Goal: Information Seeking & Learning: Learn about a topic

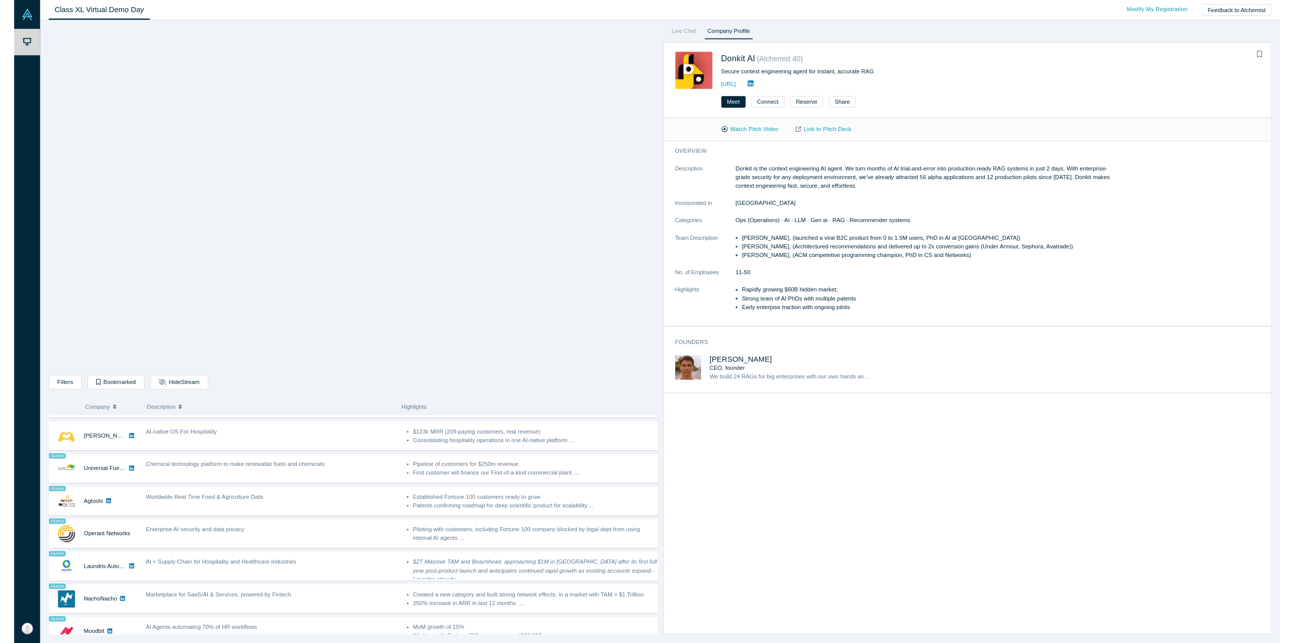
scroll to position [552, 0]
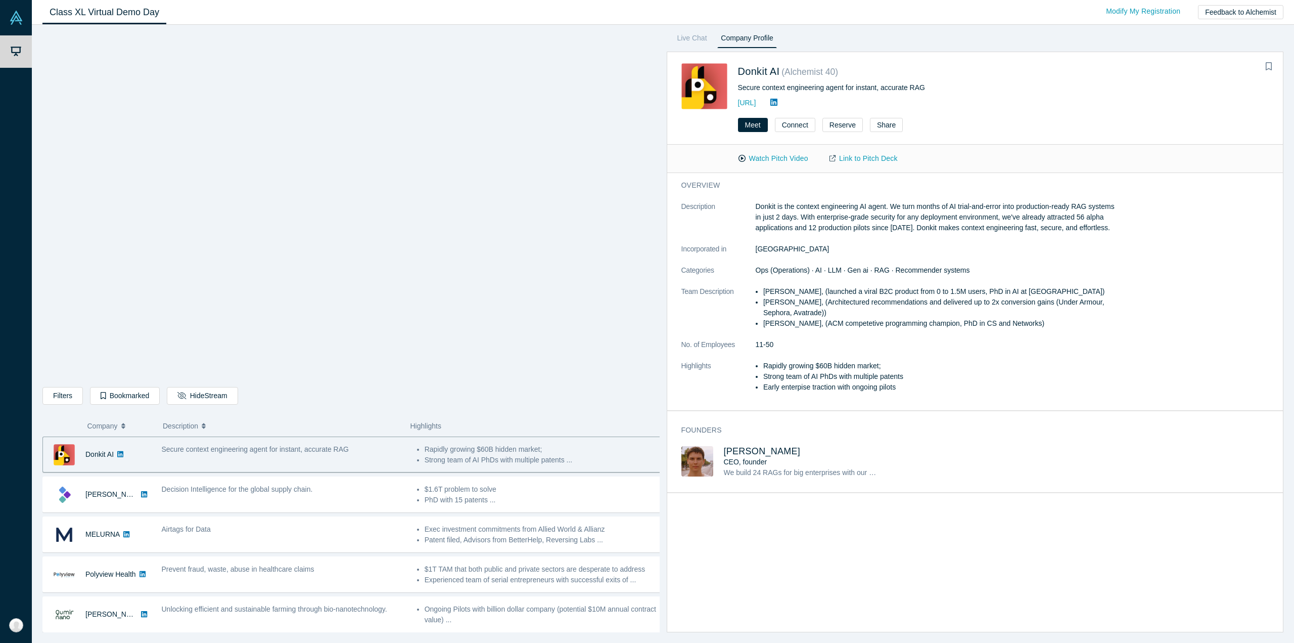
click at [845, 350] on dd "11-50" at bounding box center [938, 344] width 365 height 11
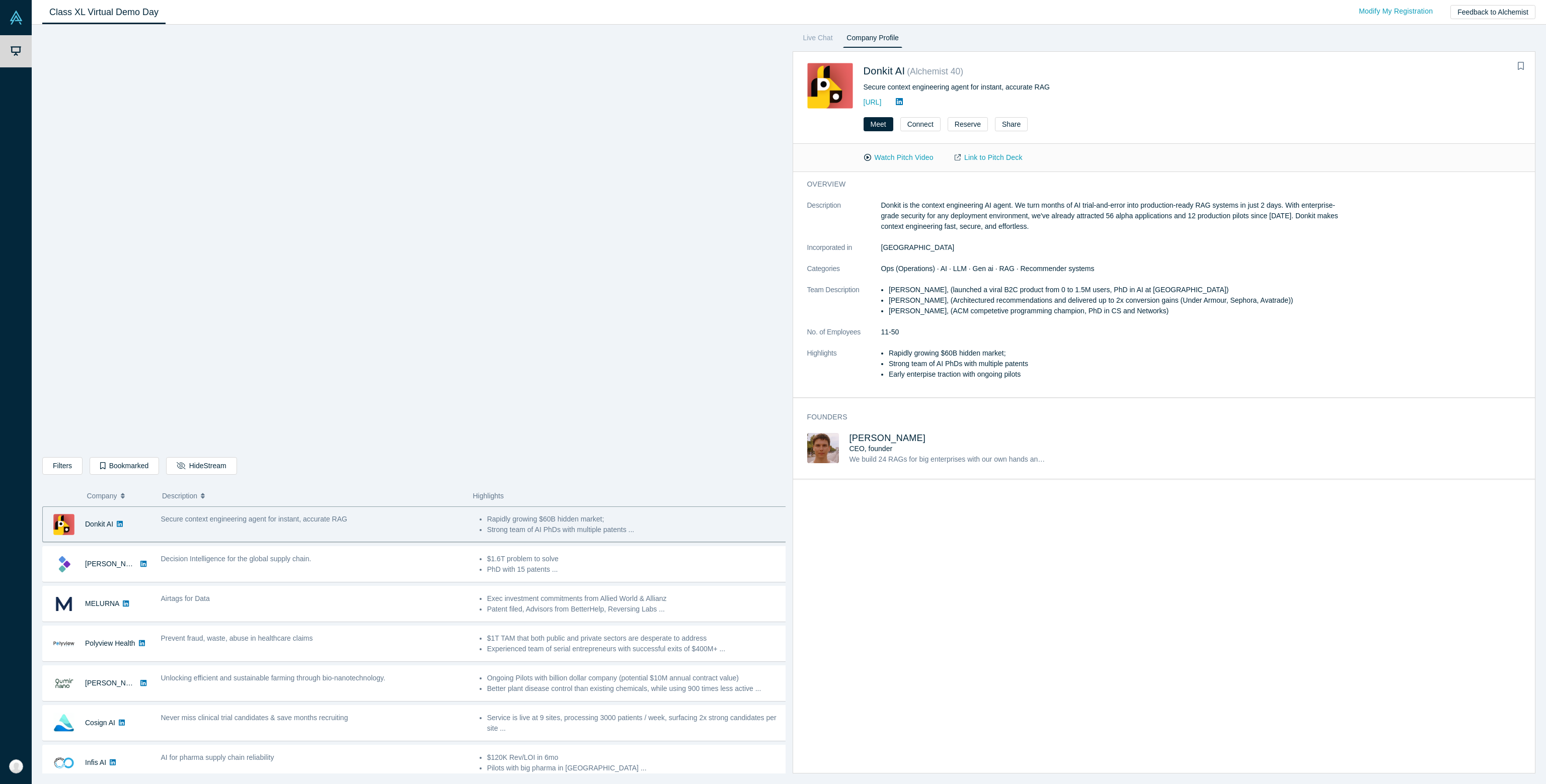
click at [916, 629] on div "overview Description Donkit is the context engineering AI agent. We turn months…" at bounding box center [1168, 477] width 750 height 609
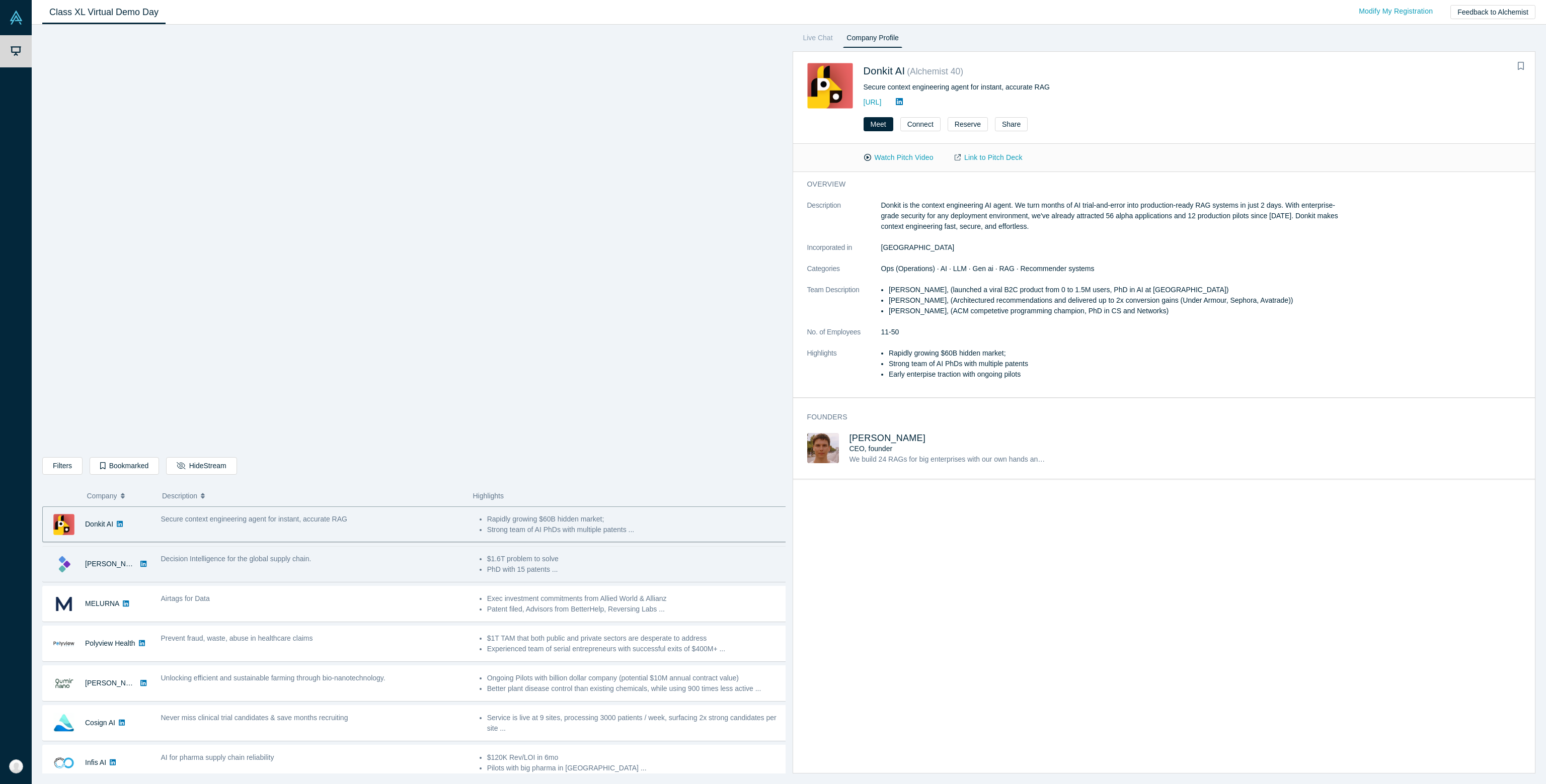
click at [209, 579] on div "Kimaru AI No overlapping areas Decision Intelligence for the global supply chai…" at bounding box center [417, 564] width 751 height 36
click at [209, 562] on span "Decision Intelligence for the global supply chain." at bounding box center [236, 559] width 150 height 8
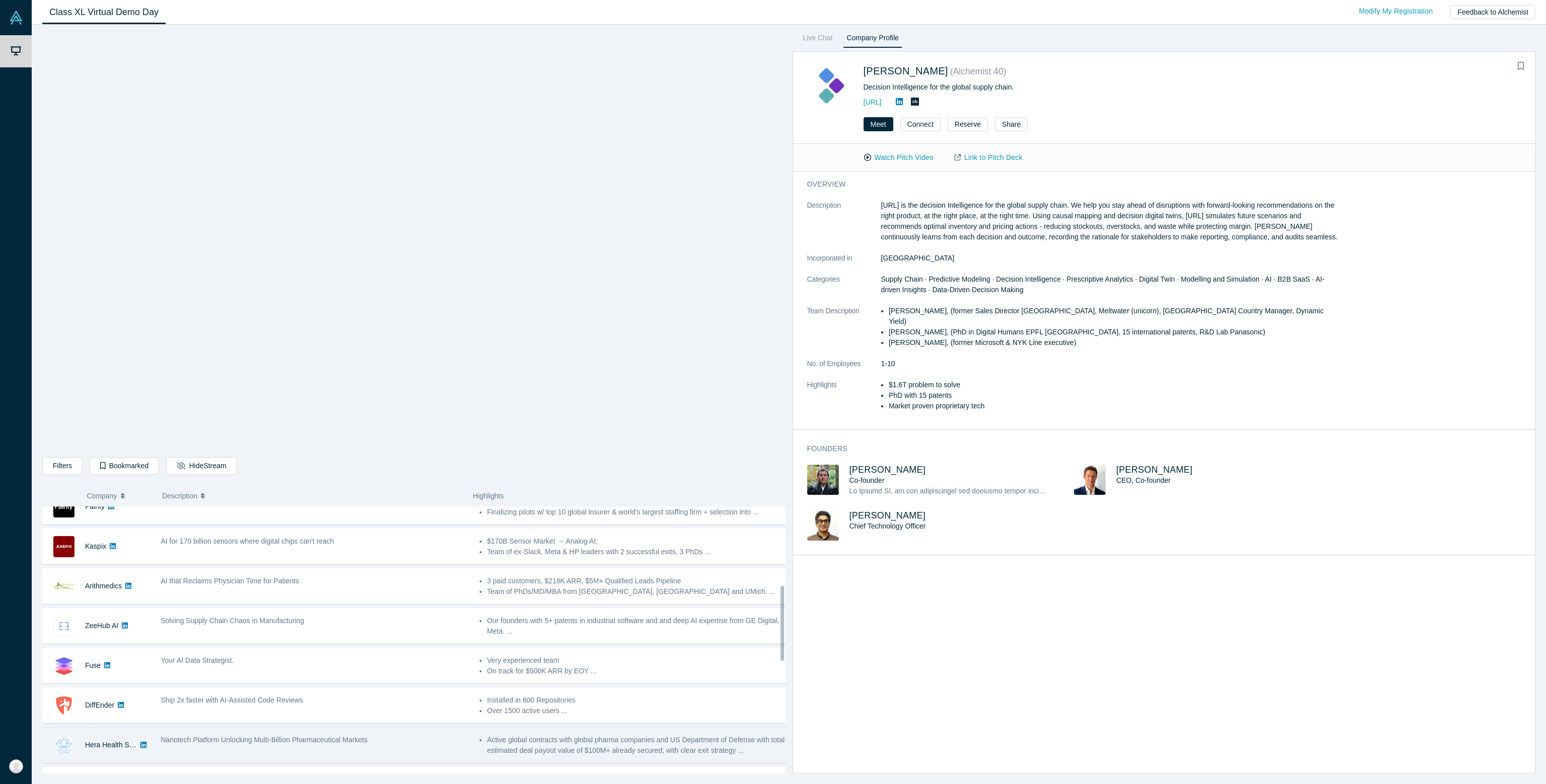
scroll to position [280, 0]
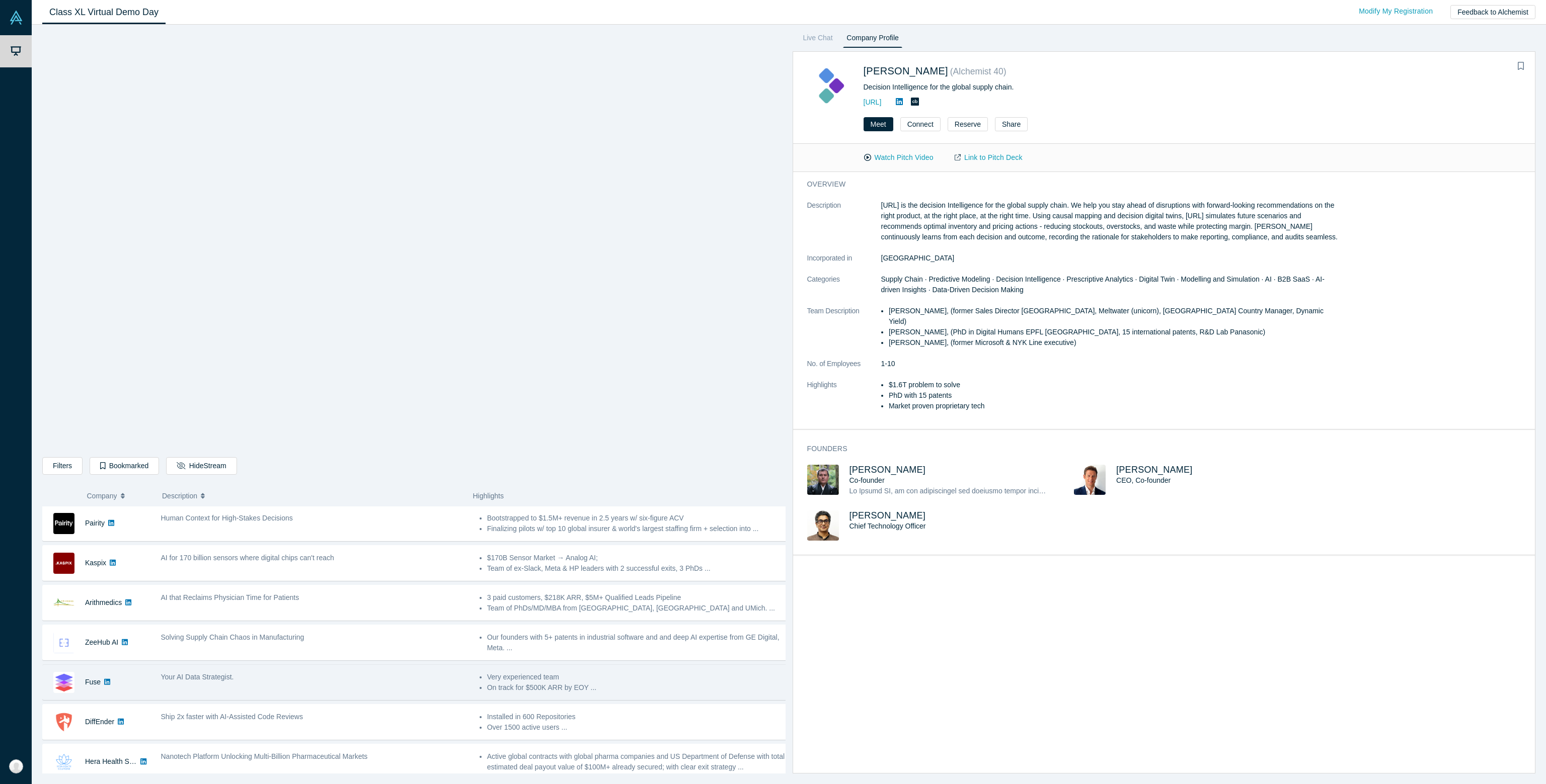
click at [208, 639] on div "Your AI Data Strategist." at bounding box center [315, 683] width 319 height 32
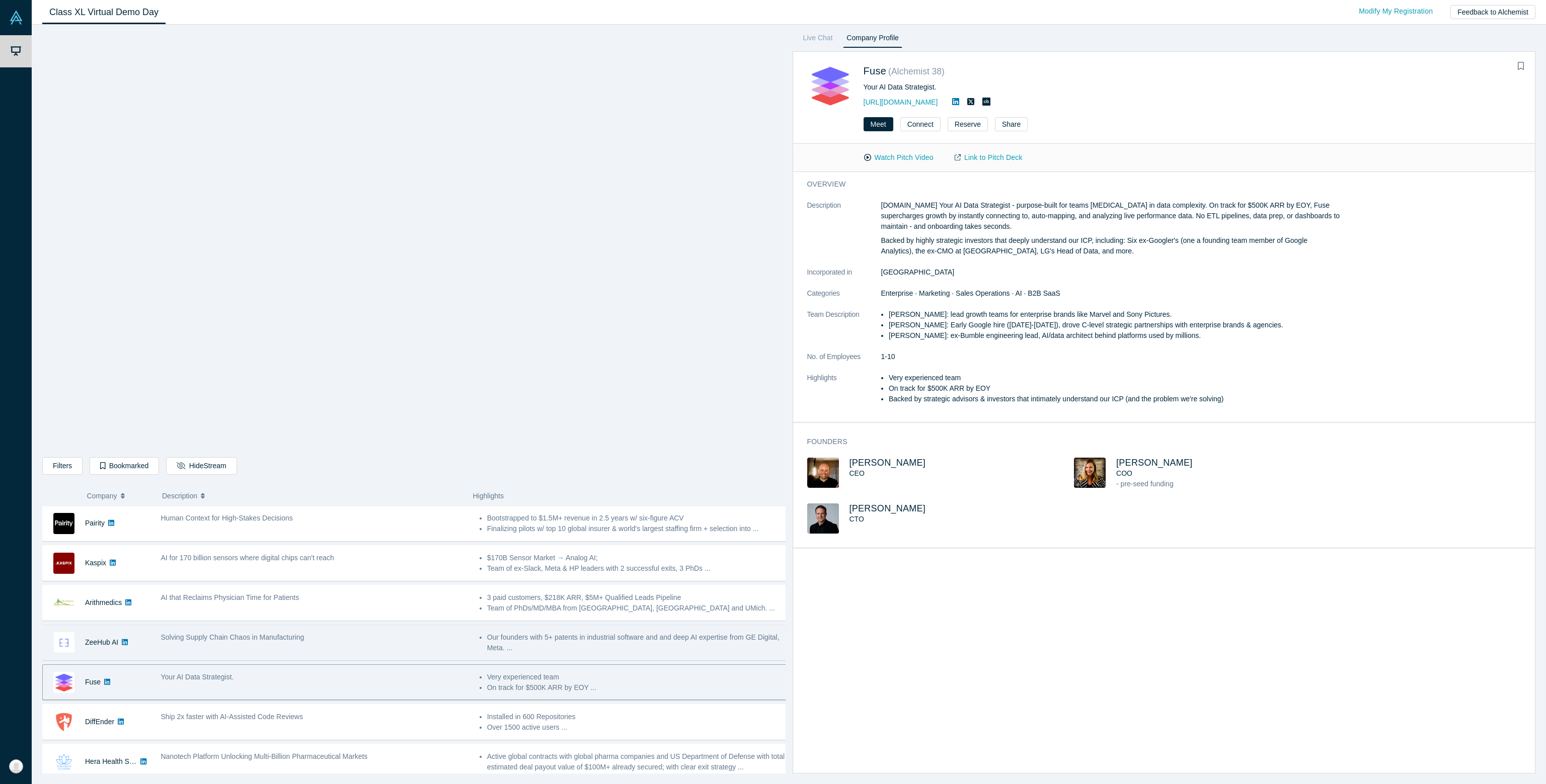
click at [396, 639] on div "Solving Supply Chain Chaos in Manufacturing" at bounding box center [315, 643] width 319 height 32
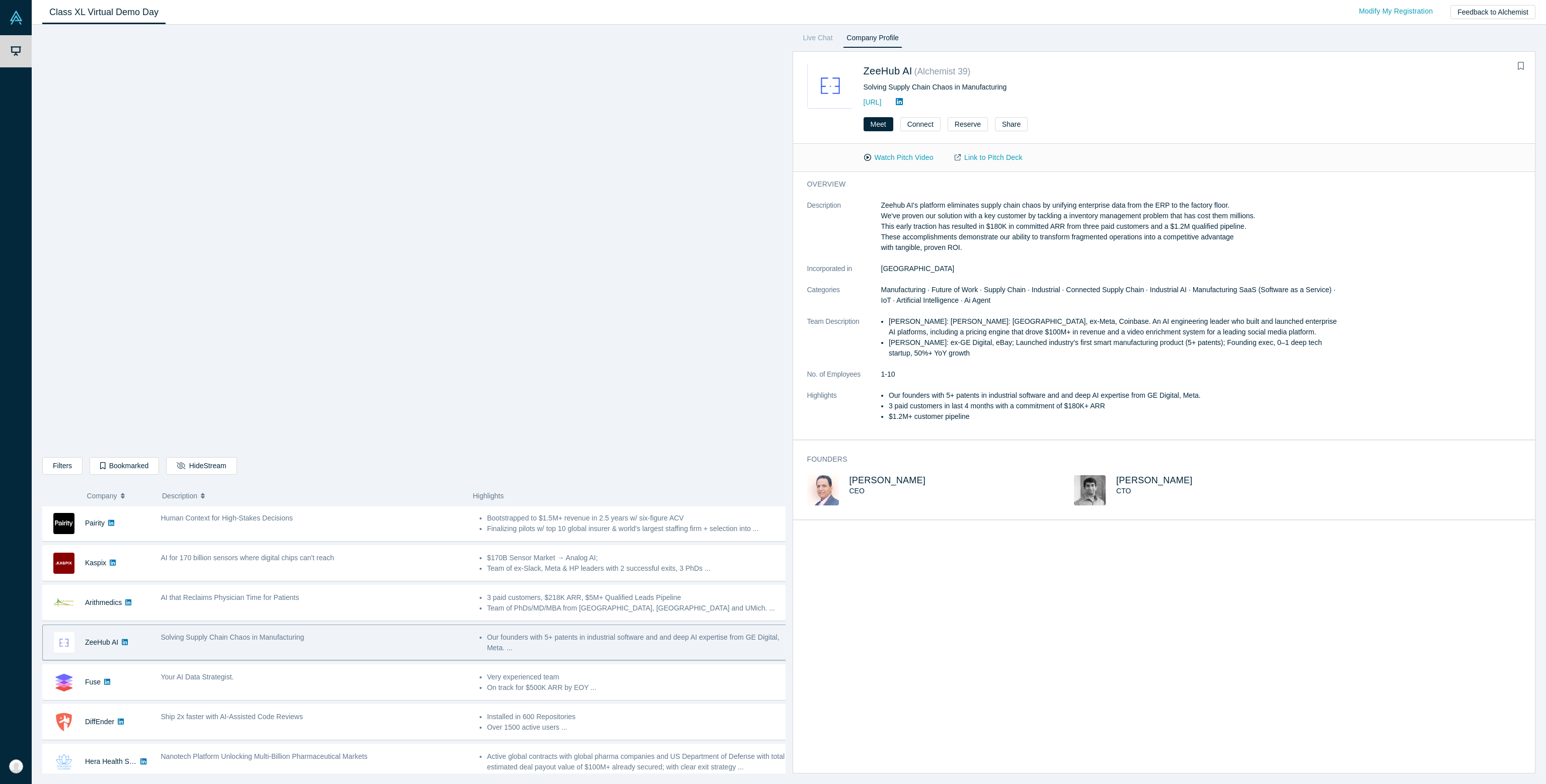
click at [939, 639] on div "overview Description Zeehub AI's platform eliminates supply chain chaos by unif…" at bounding box center [1168, 477] width 750 height 609
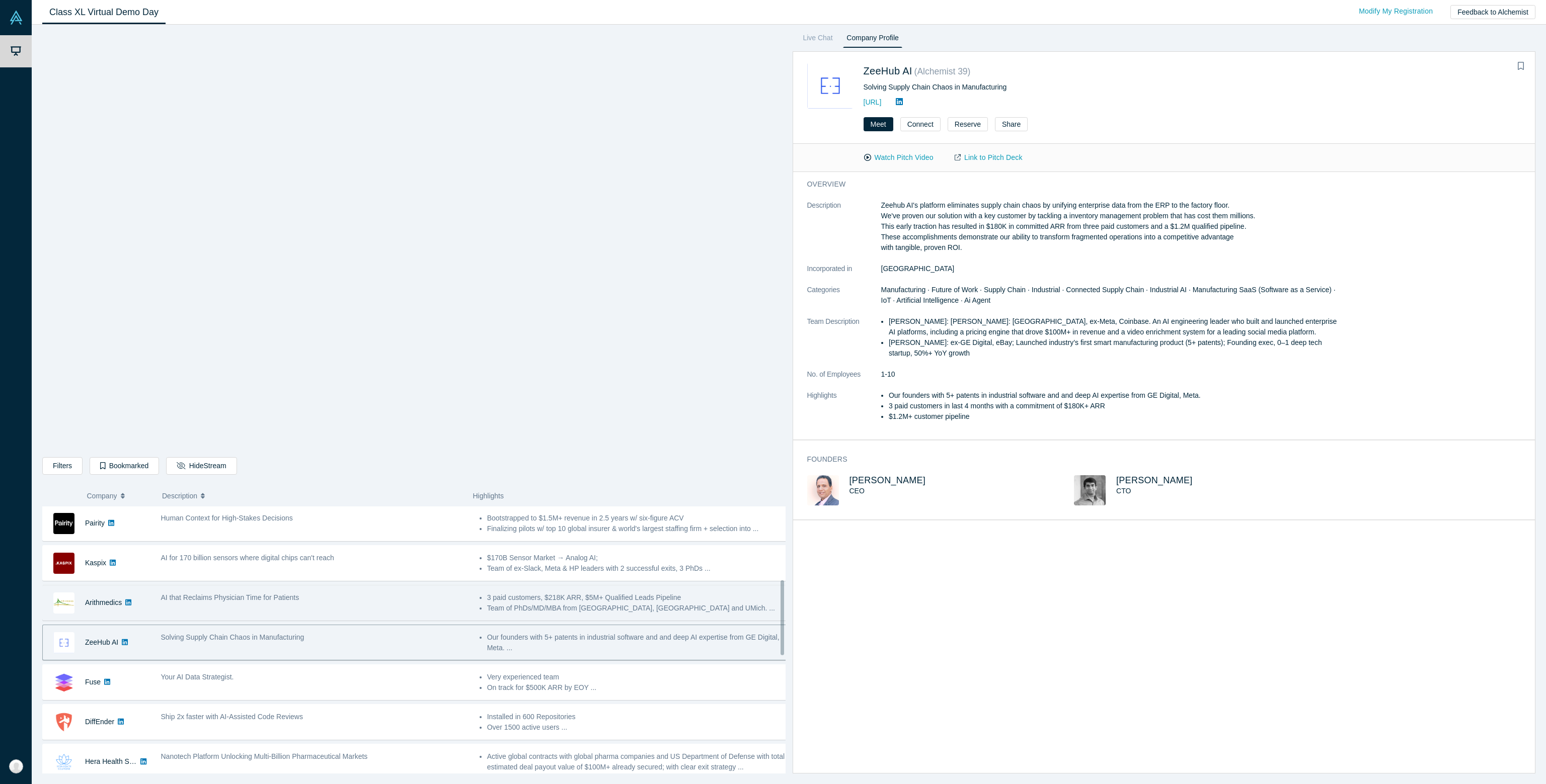
scroll to position [178, 0]
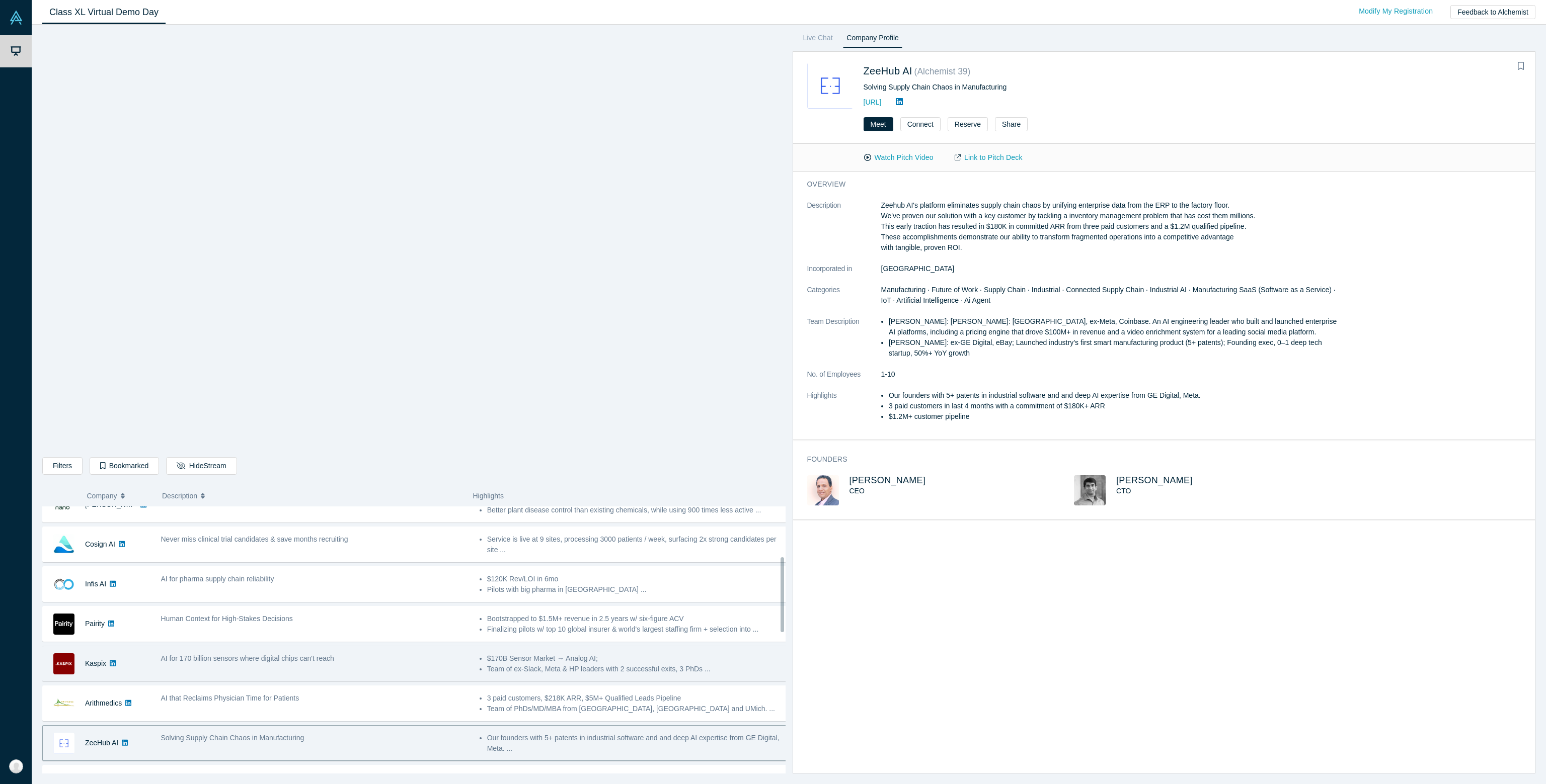
click at [278, 639] on span "AI for 170 billion sensors where digital chips can't reach" at bounding box center [248, 659] width 173 height 8
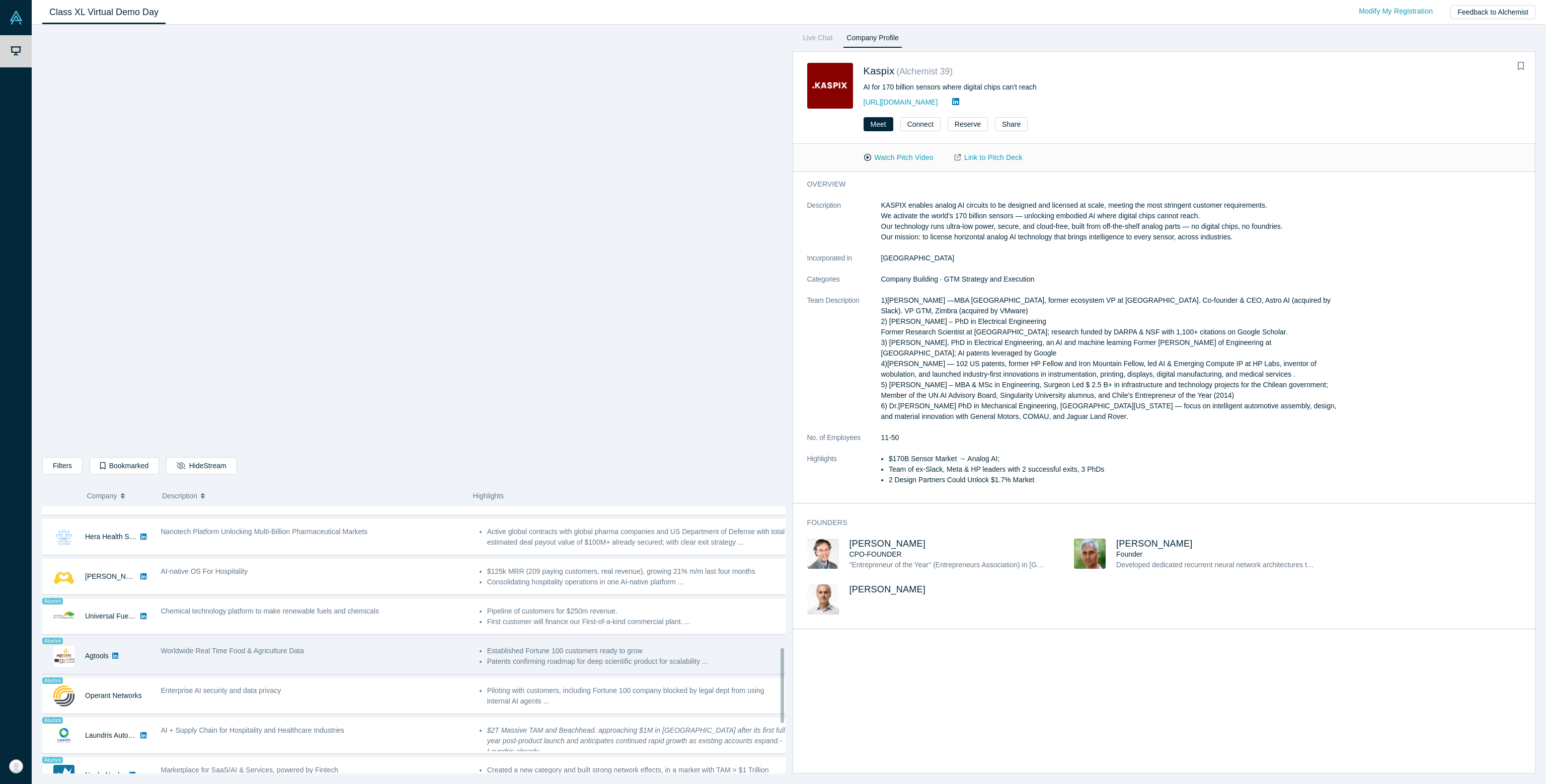
scroll to position [553, 0]
